Goal: Task Accomplishment & Management: Manage account settings

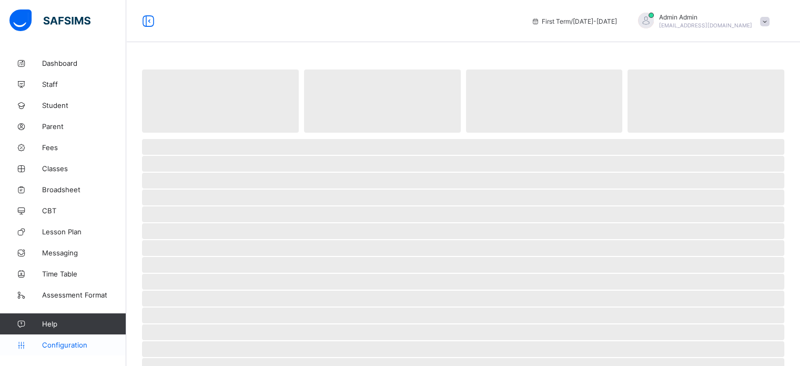
click at [65, 348] on span "Configuration" at bounding box center [84, 344] width 84 height 8
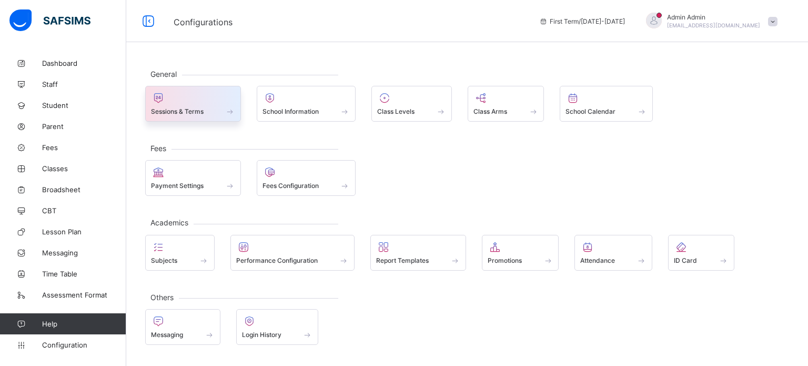
click at [202, 116] on div "Sessions & Terms" at bounding box center [193, 104] width 96 height 36
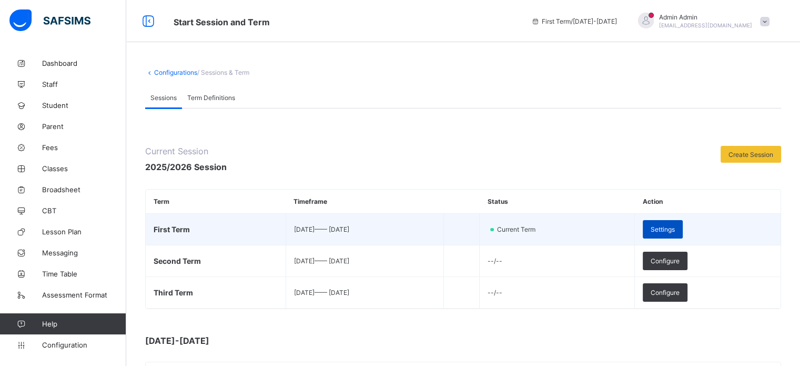
click at [679, 223] on div "Settings" at bounding box center [663, 229] width 40 height 18
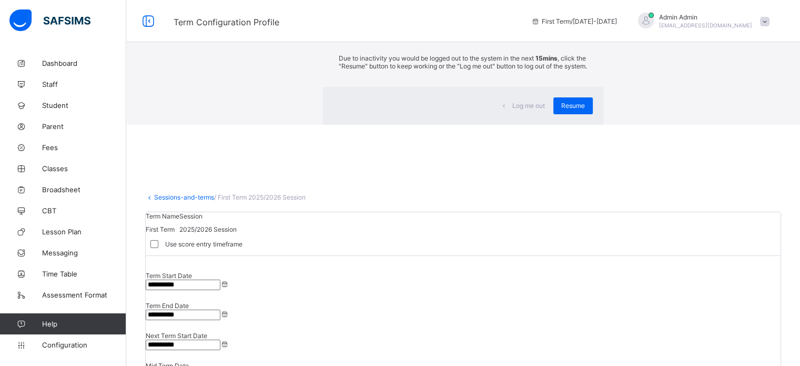
click at [554, 114] on div "Resume" at bounding box center [573, 105] width 39 height 17
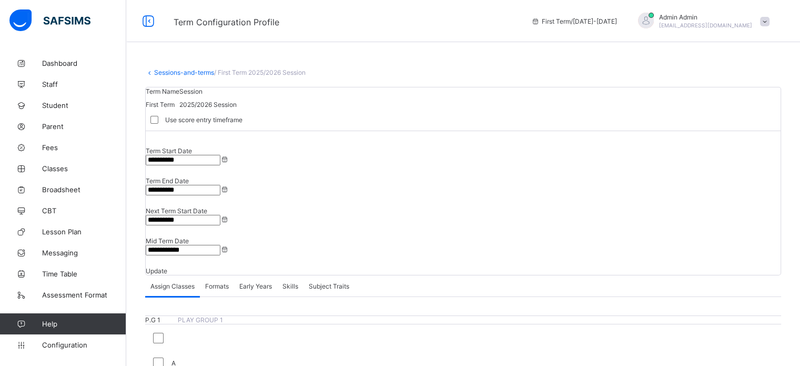
click at [503, 275] on div "Assign Classes Formats Early Years Skills Subject Traits" at bounding box center [463, 286] width 636 height 22
click at [57, 342] on span "Configuration" at bounding box center [84, 344] width 84 height 8
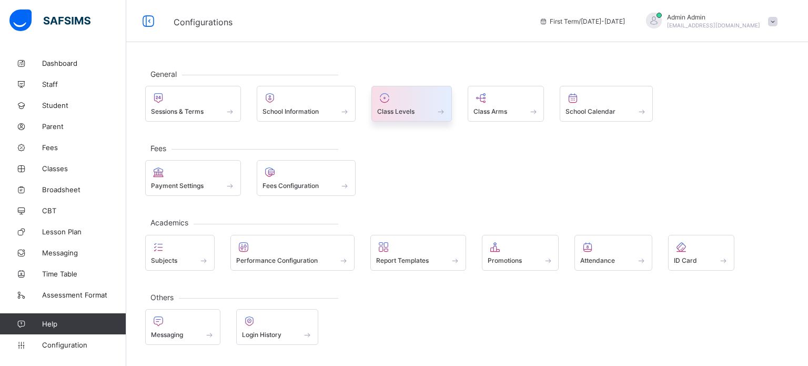
click at [423, 109] on div "Class Levels" at bounding box center [411, 111] width 69 height 9
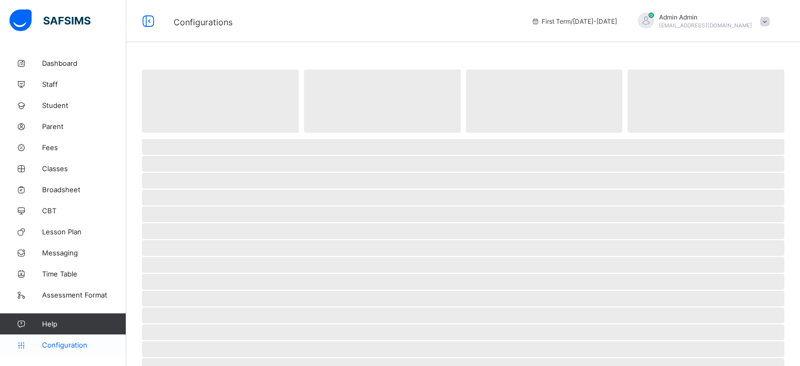
click at [82, 345] on span "Configuration" at bounding box center [84, 344] width 84 height 8
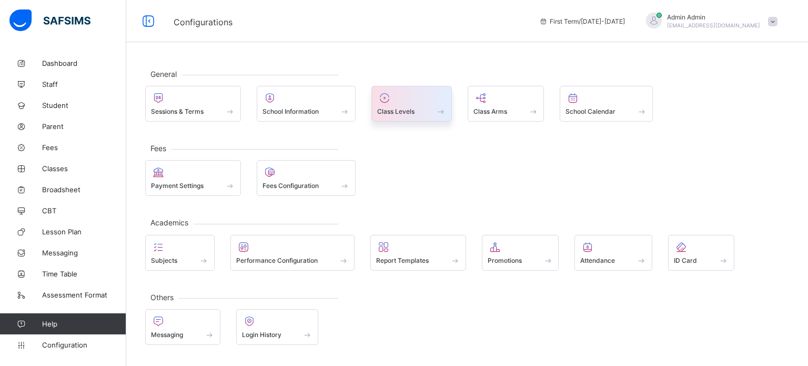
click at [397, 101] on div at bounding box center [411, 98] width 69 height 13
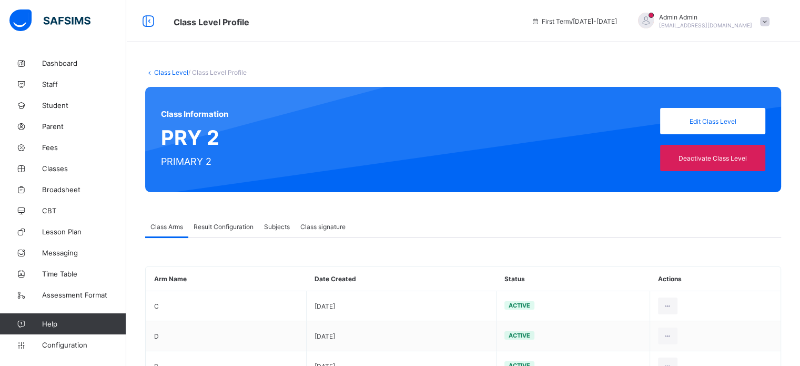
scroll to position [71, 0]
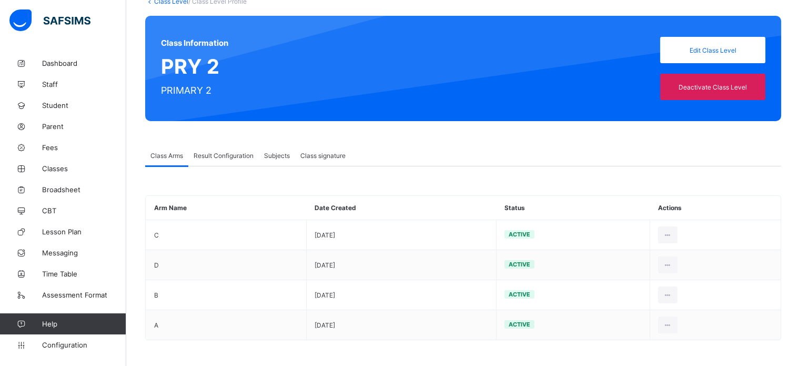
click at [235, 155] on span "Result Configuration" at bounding box center [224, 156] width 60 height 8
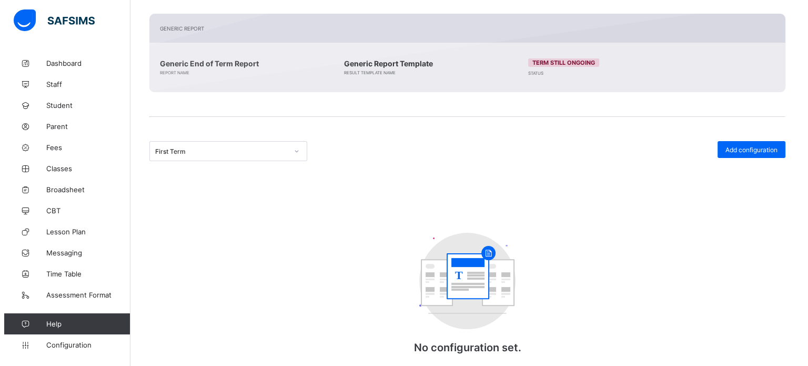
scroll to position [267, 0]
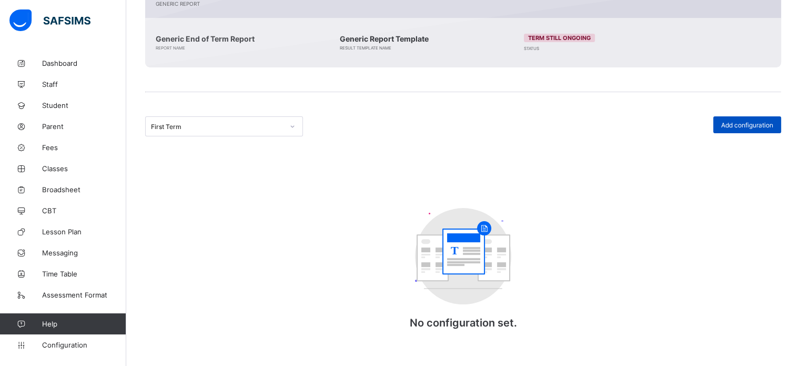
click at [777, 118] on div "Add configuration" at bounding box center [748, 124] width 68 height 17
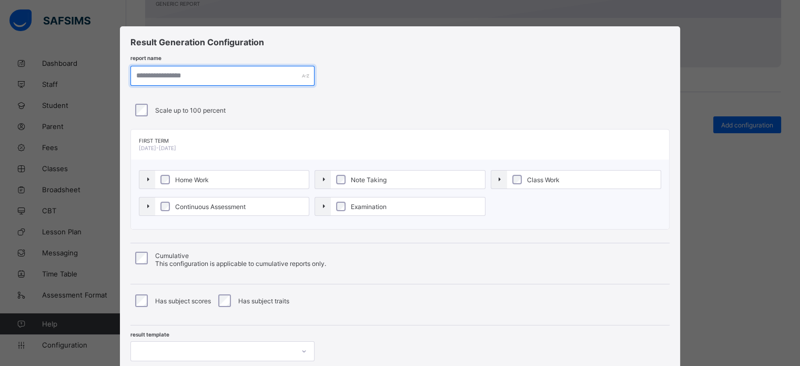
click at [226, 72] on input "text" at bounding box center [223, 76] width 184 height 20
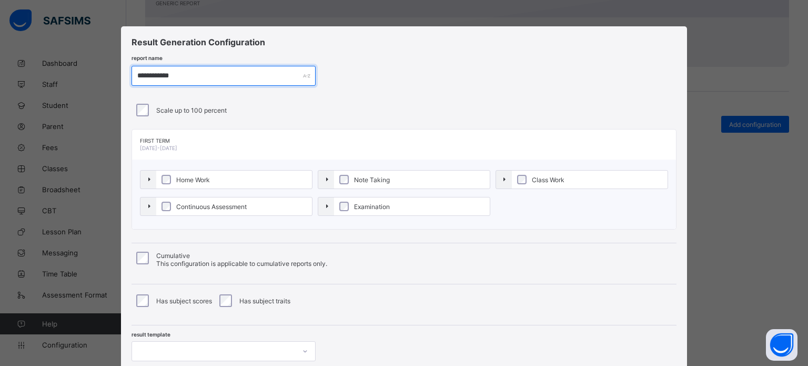
click at [154, 76] on input "**********" at bounding box center [224, 76] width 184 height 20
type input "**********"
click at [202, 346] on div "option Default-template focused, 1 of 1. 1 result available. Use Up and Down to…" at bounding box center [224, 351] width 184 height 20
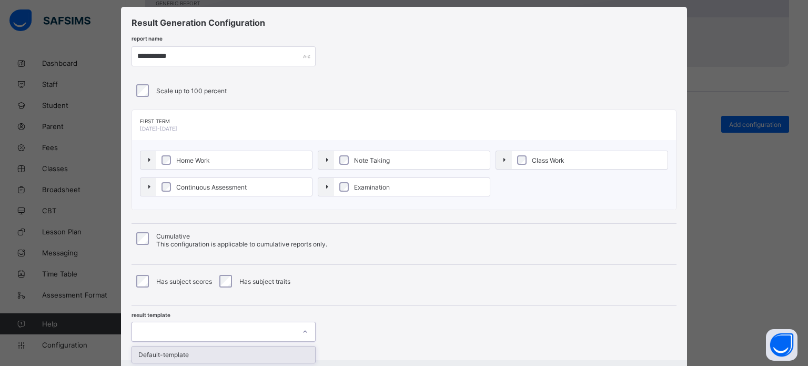
click at [192, 352] on div "Default-template" at bounding box center [223, 354] width 183 height 16
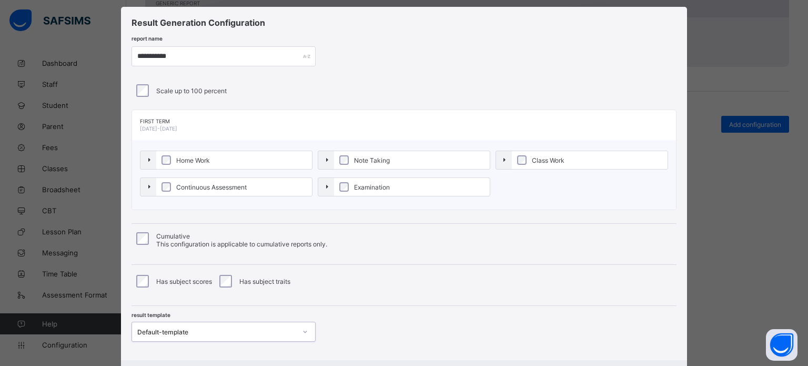
scroll to position [76, 0]
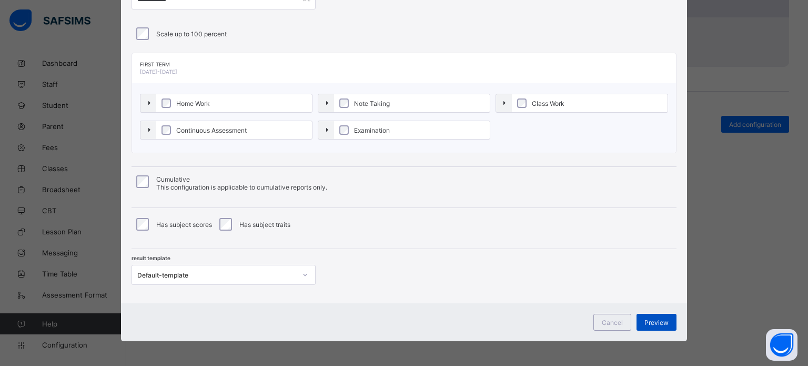
click at [655, 325] on div "Preview" at bounding box center [657, 322] width 40 height 17
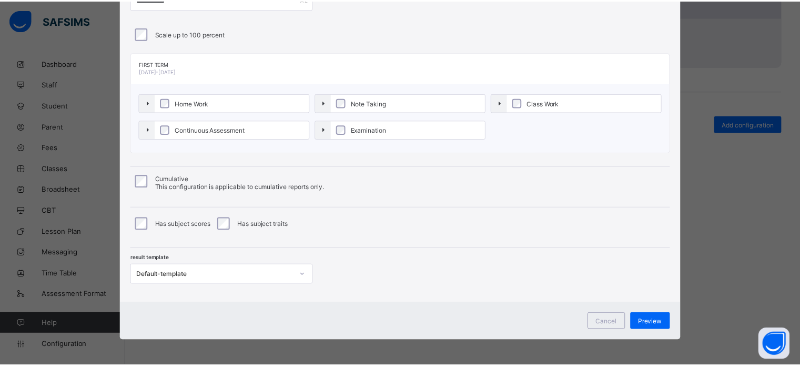
scroll to position [0, 0]
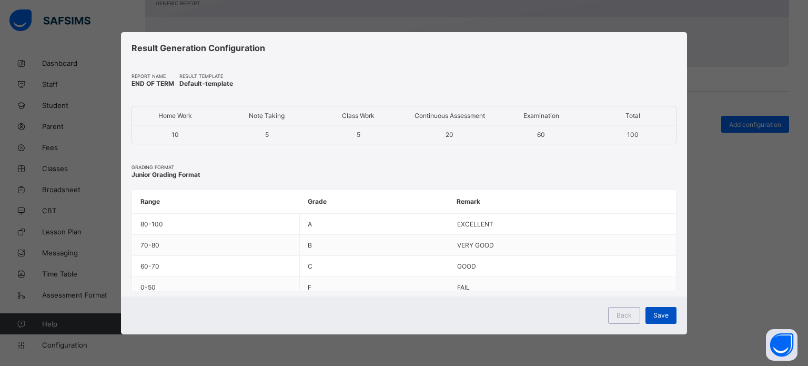
click at [657, 319] on div "Save" at bounding box center [661, 315] width 31 height 17
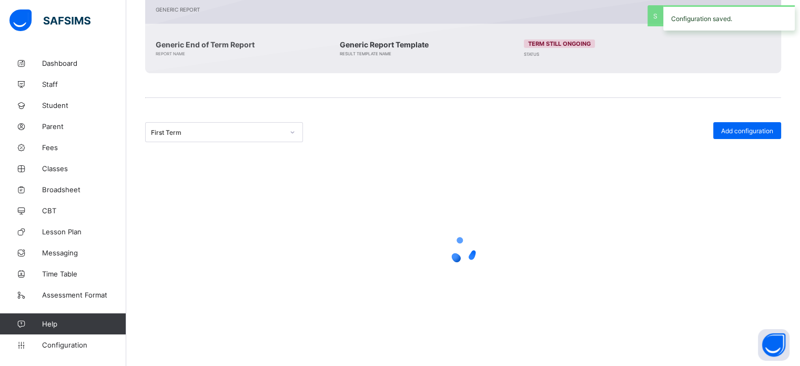
scroll to position [128, 0]
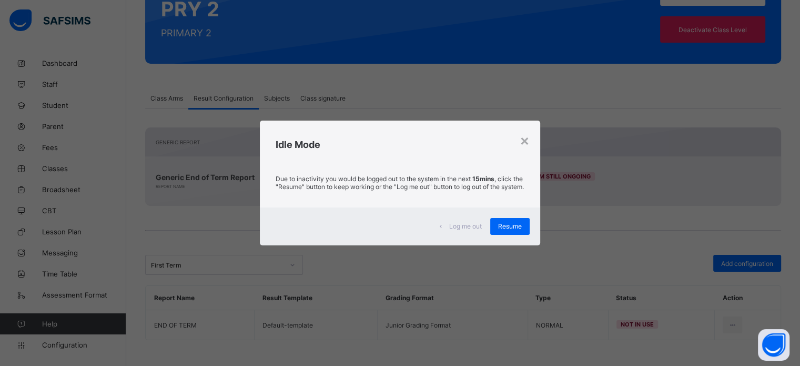
click at [520, 228] on div "Resume" at bounding box center [509, 226] width 39 height 17
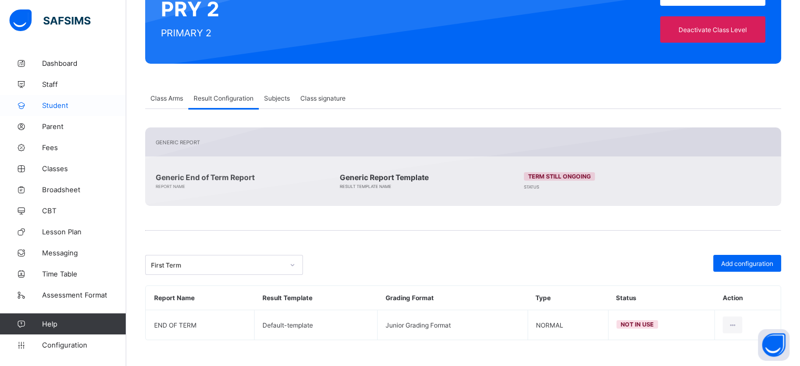
click at [61, 106] on span "Student" at bounding box center [84, 105] width 84 height 8
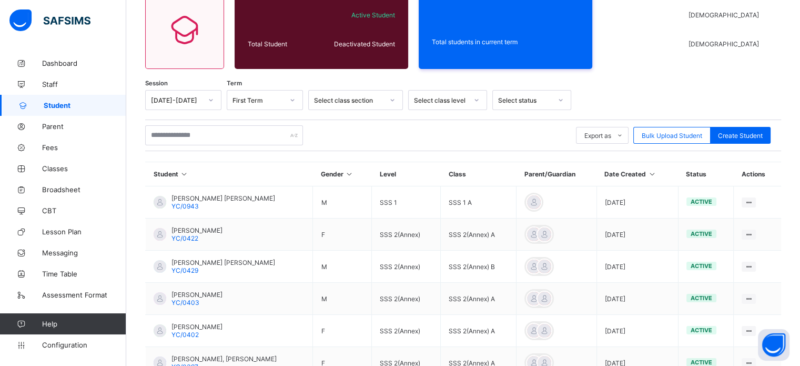
scroll to position [128, 0]
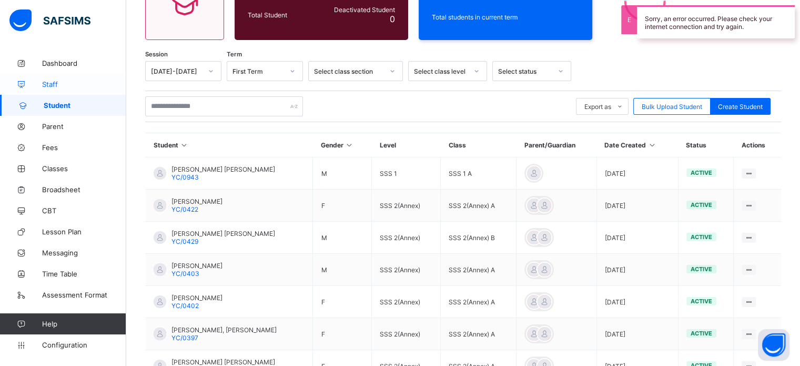
click at [48, 83] on span "Staff" at bounding box center [84, 84] width 84 height 8
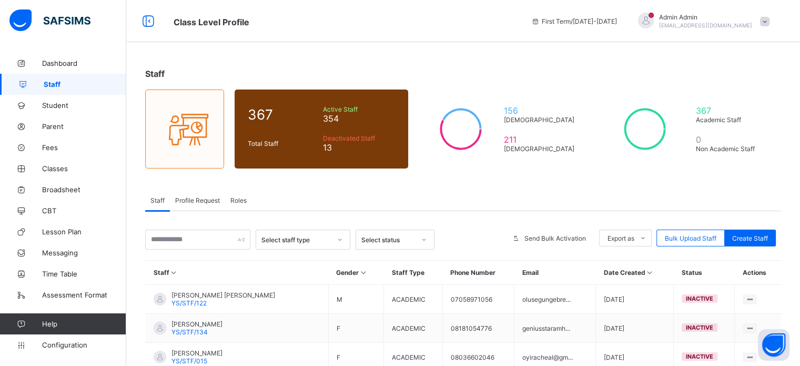
click at [189, 199] on span "Profile Request" at bounding box center [197, 200] width 45 height 8
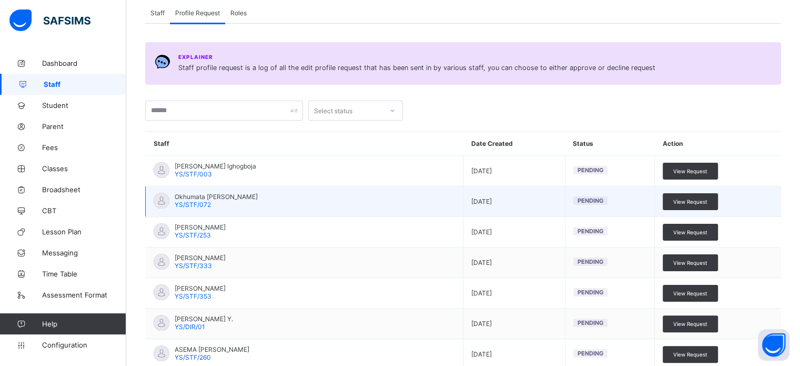
scroll to position [240, 0]
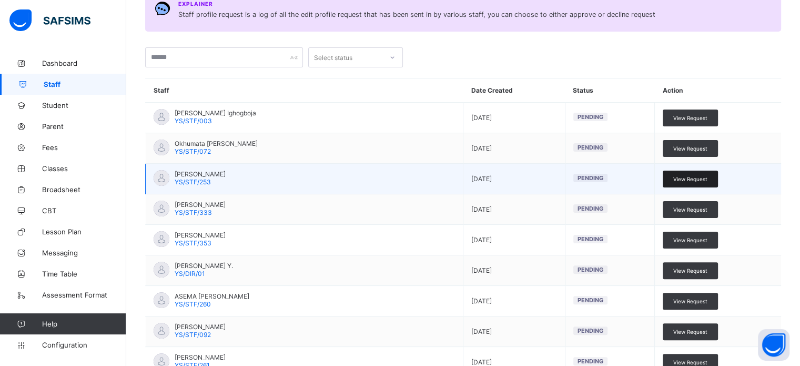
click at [702, 179] on span "View Request" at bounding box center [691, 179] width 34 height 6
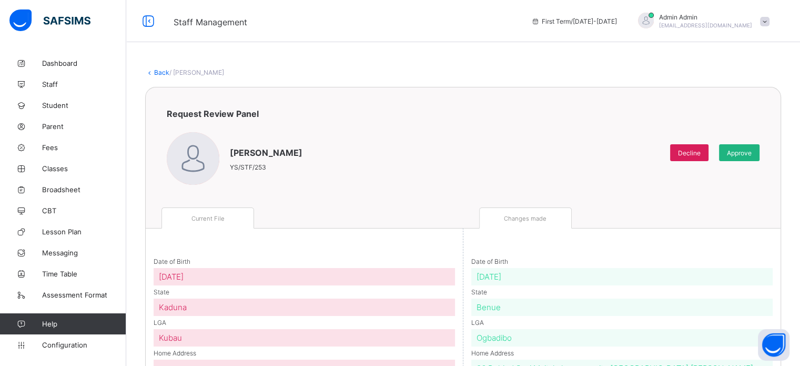
click at [749, 149] on span "Approve" at bounding box center [739, 153] width 25 height 8
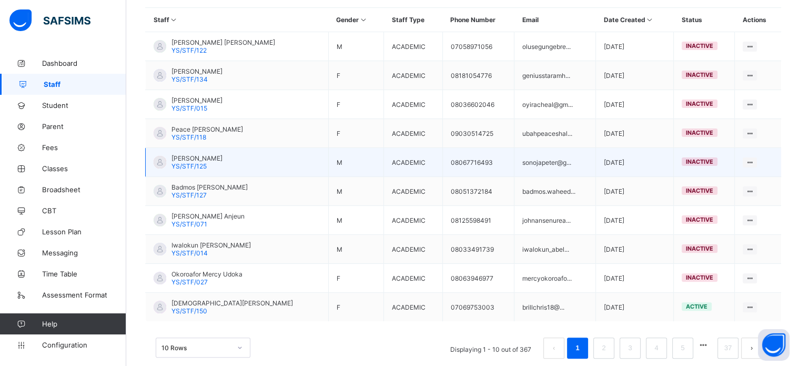
scroll to position [213, 0]
